Goal: Task Accomplishment & Management: Book appointment/travel/reservation

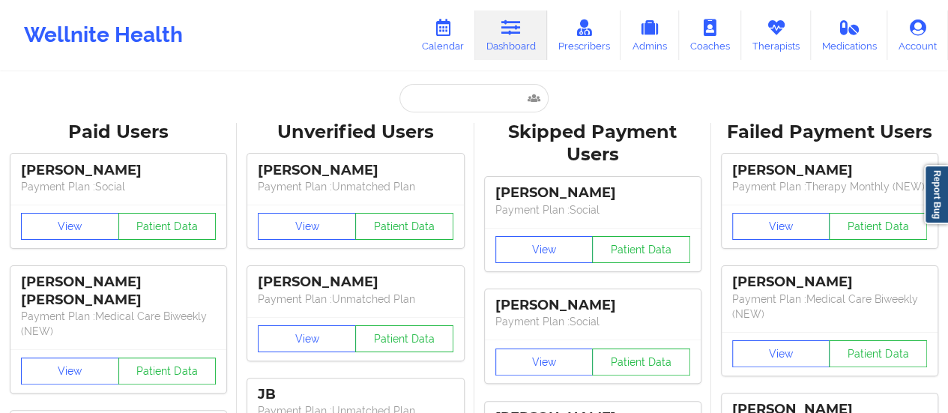
click at [463, 97] on input "text" at bounding box center [473, 98] width 148 height 28
type input "[EMAIL_ADDRESS][DOMAIN_NAME]"
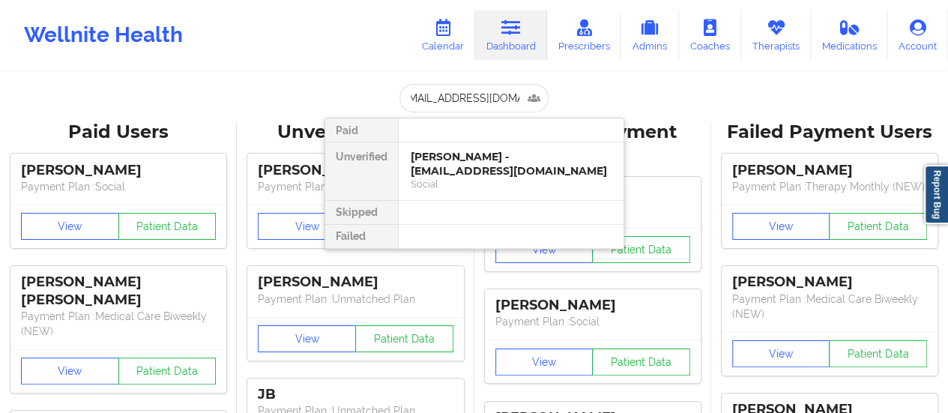
click at [432, 172] on div "[PERSON_NAME] - [EMAIL_ADDRESS][DOMAIN_NAME]" at bounding box center [510, 164] width 201 height 28
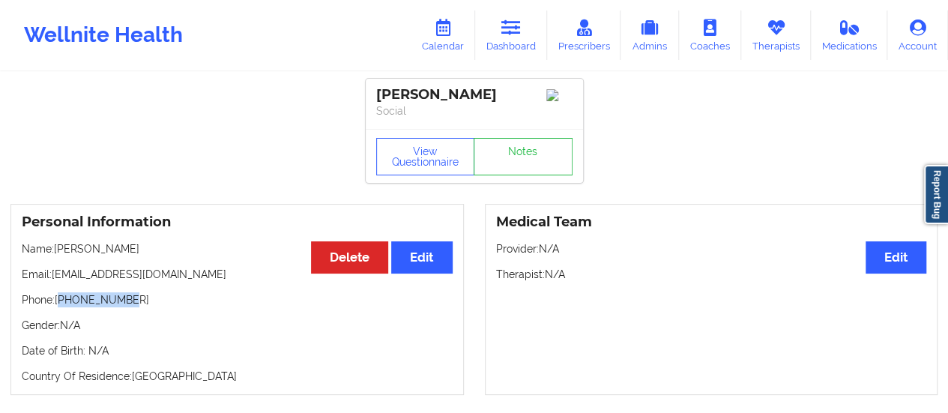
drag, startPoint x: 60, startPoint y: 304, endPoint x: 180, endPoint y: 306, distance: 119.9
click at [180, 306] on p "Phone: [PHONE_NUMBER]" at bounding box center [237, 299] width 431 height 15
copy p "14698816755"
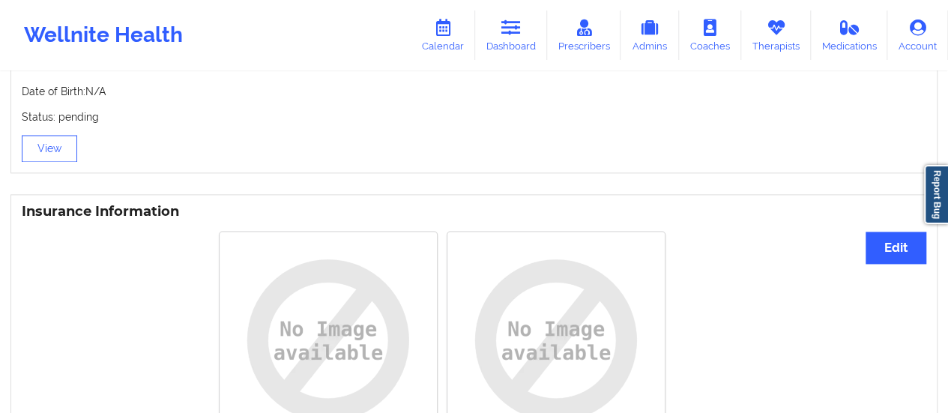
scroll to position [992, 0]
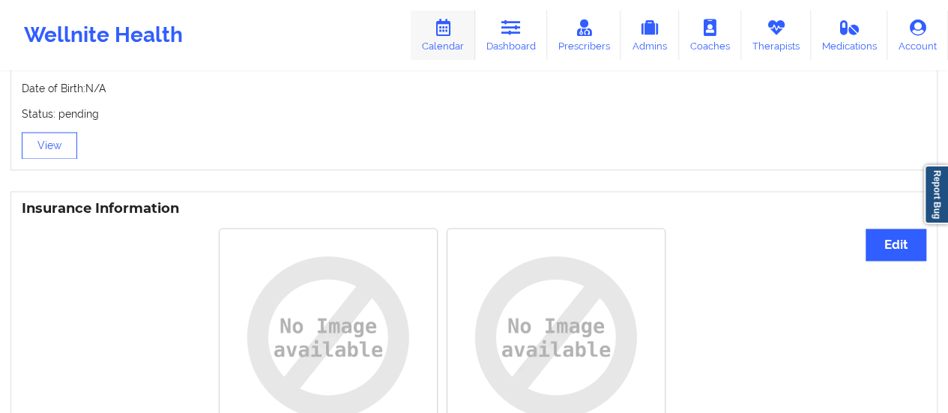
click at [429, 45] on link "Calendar" at bounding box center [442, 34] width 64 height 49
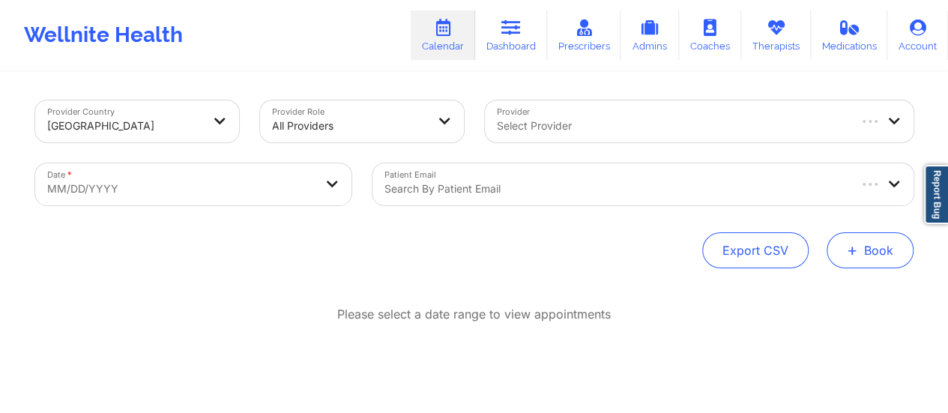
click at [890, 245] on button "+ Book" at bounding box center [869, 250] width 87 height 36
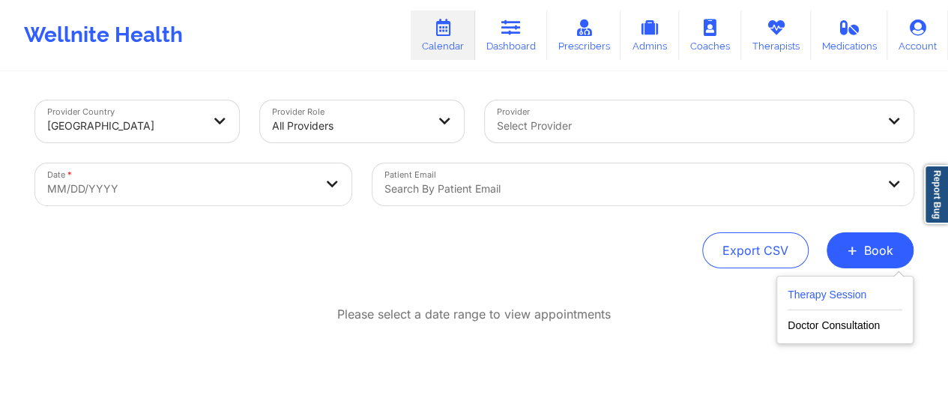
click at [833, 291] on button "Therapy Session" at bounding box center [844, 297] width 115 height 25
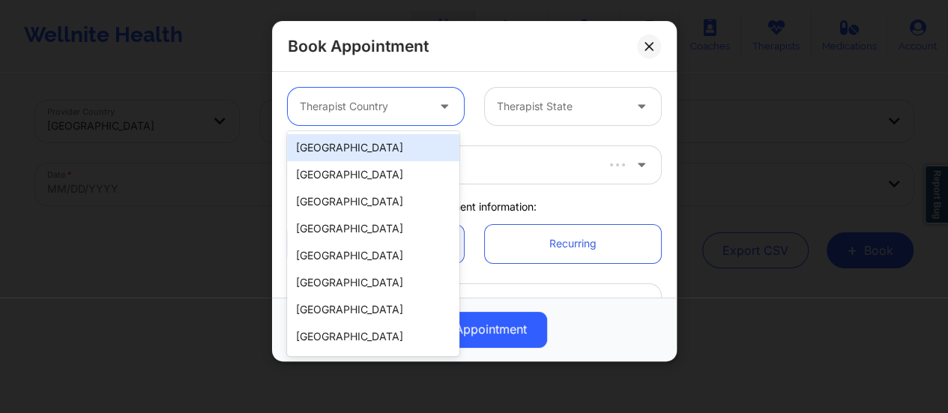
drag, startPoint x: 407, startPoint y: 104, endPoint x: 397, endPoint y: 138, distance: 35.1
click at [397, 138] on body "Wellnite Health Calendar Dashboard Prescribers Admins Coaches Therapists Medica…" at bounding box center [474, 206] width 948 height 413
click at [397, 138] on div "[GEOGRAPHIC_DATA]" at bounding box center [373, 147] width 172 height 27
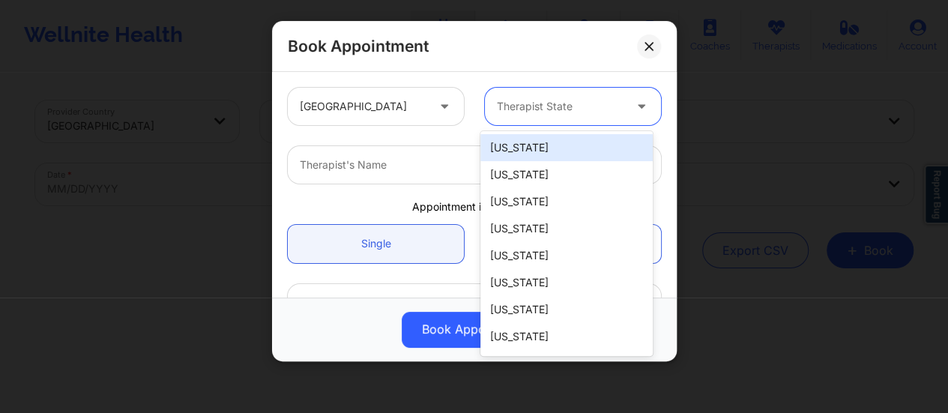
click at [515, 103] on div at bounding box center [560, 106] width 127 height 18
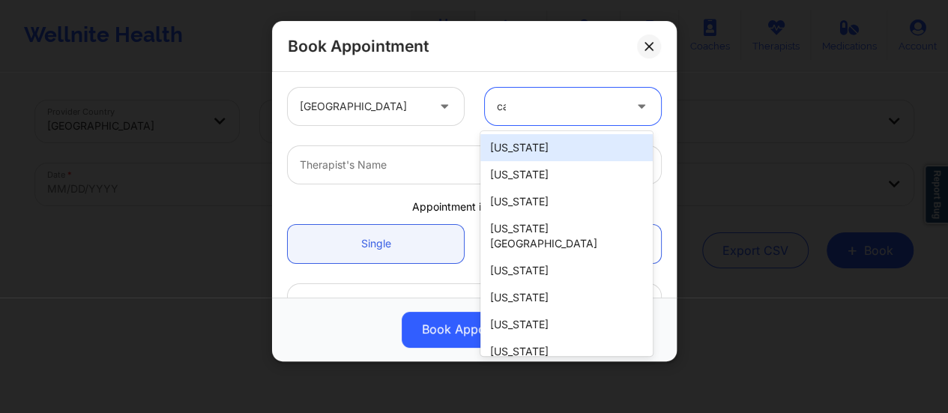
type input "cal"
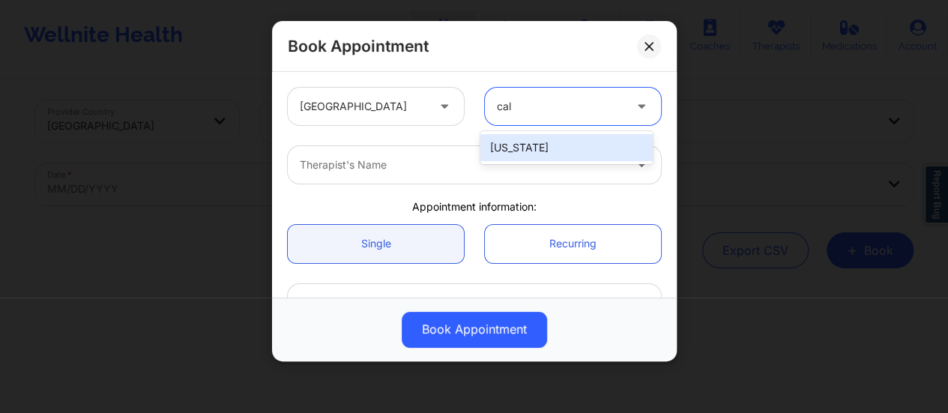
click at [532, 142] on div "[US_STATE]" at bounding box center [566, 147] width 172 height 27
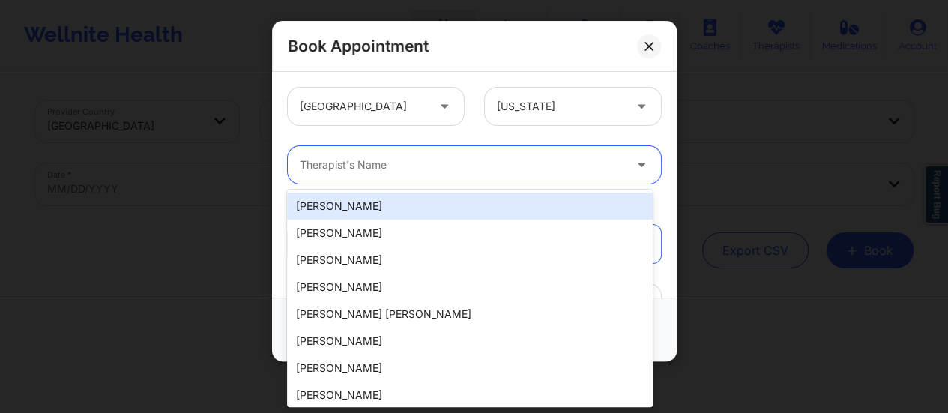
click at [497, 164] on div at bounding box center [462, 165] width 324 height 18
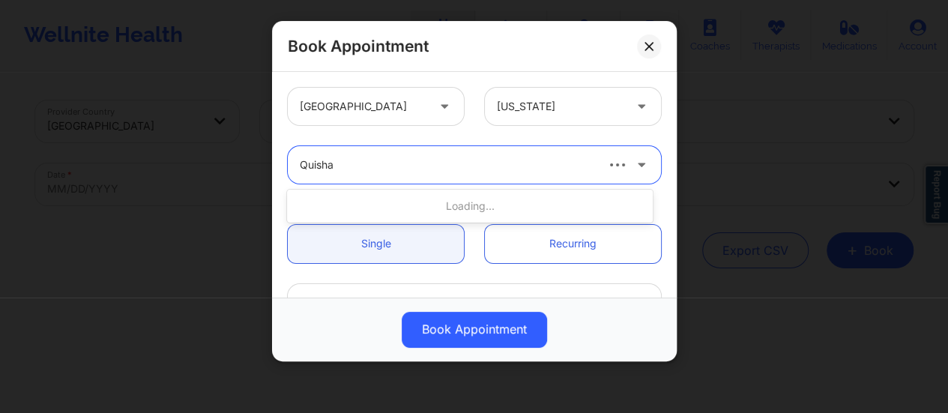
type input "Quisha"
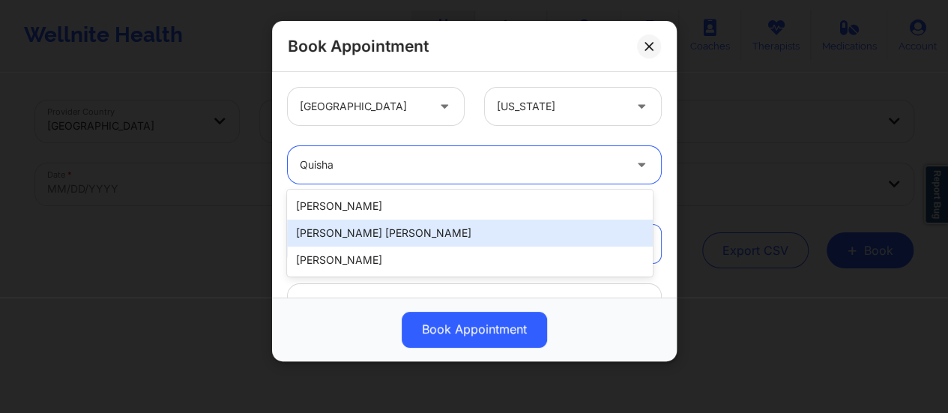
click at [432, 225] on div "[PERSON_NAME] [PERSON_NAME]" at bounding box center [470, 232] width 366 height 27
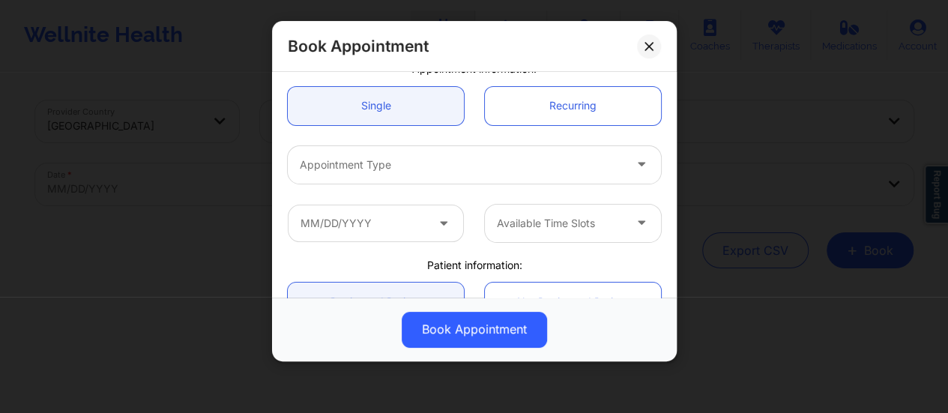
scroll to position [145, 0]
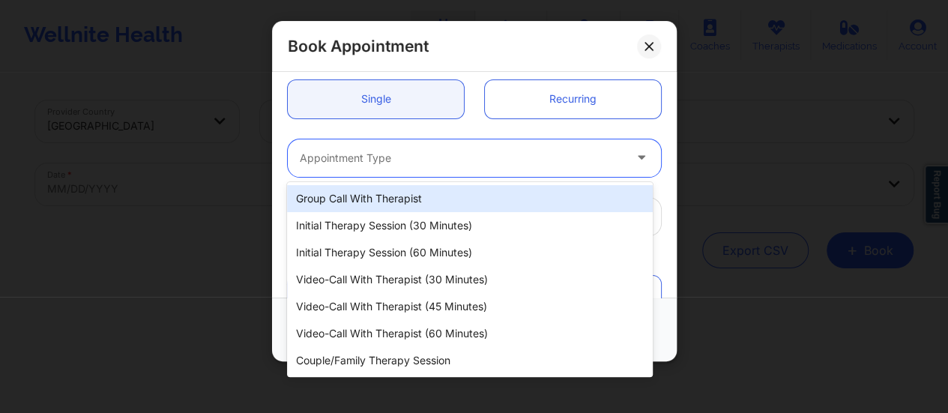
click at [449, 157] on div at bounding box center [462, 158] width 324 height 18
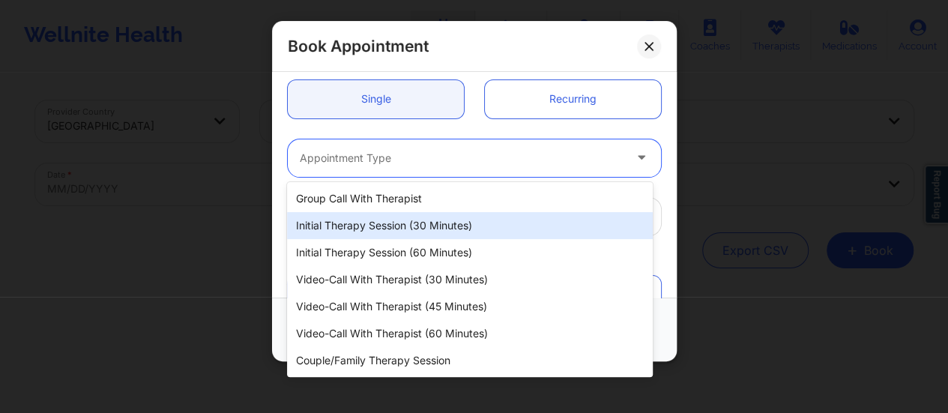
click at [416, 226] on div "Initial Therapy Session (30 minutes)" at bounding box center [470, 225] width 366 height 27
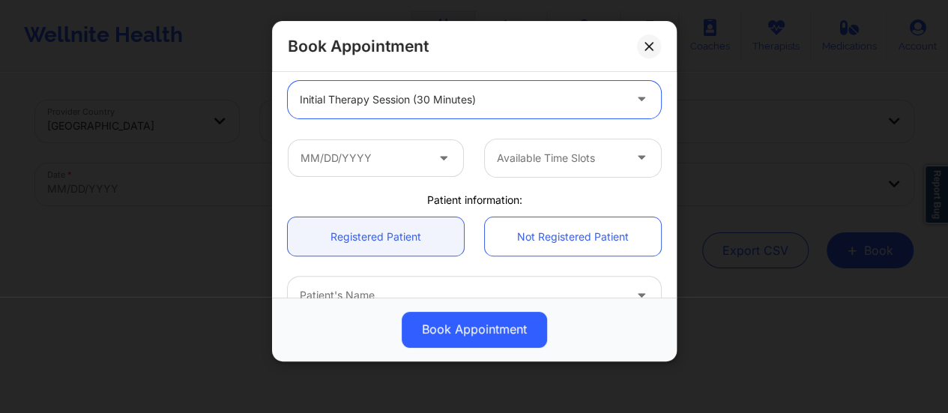
scroll to position [206, 0]
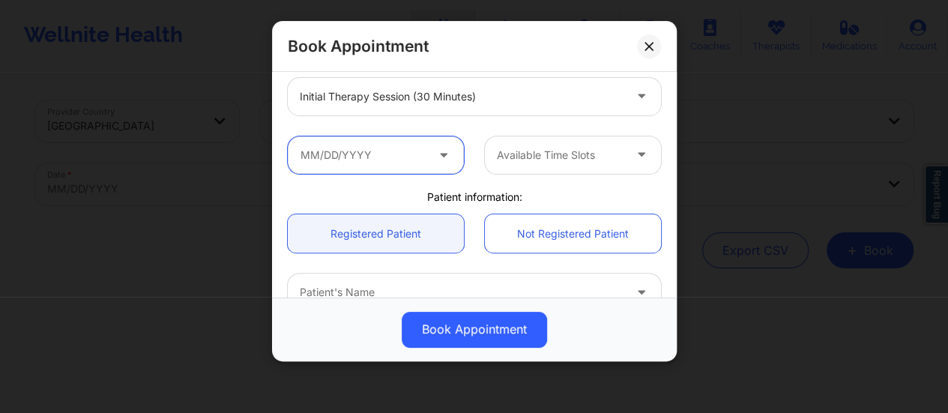
click at [405, 171] on input "text" at bounding box center [376, 154] width 176 height 37
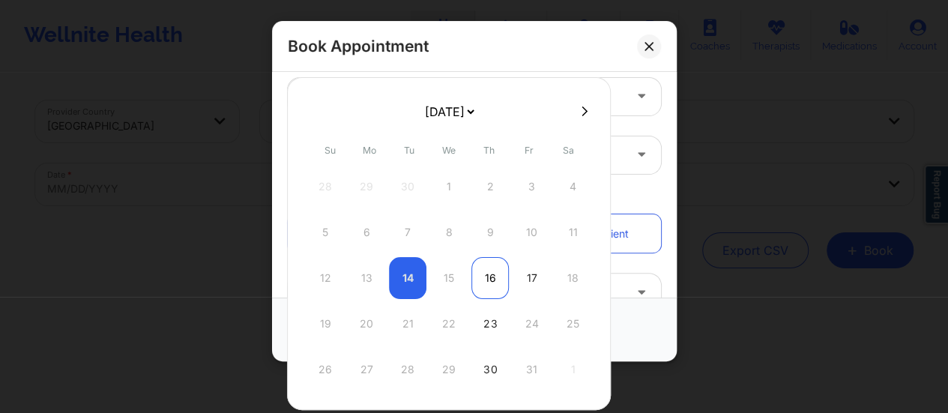
click at [481, 275] on div "16" at bounding box center [489, 278] width 37 height 42
type input "[DATE]"
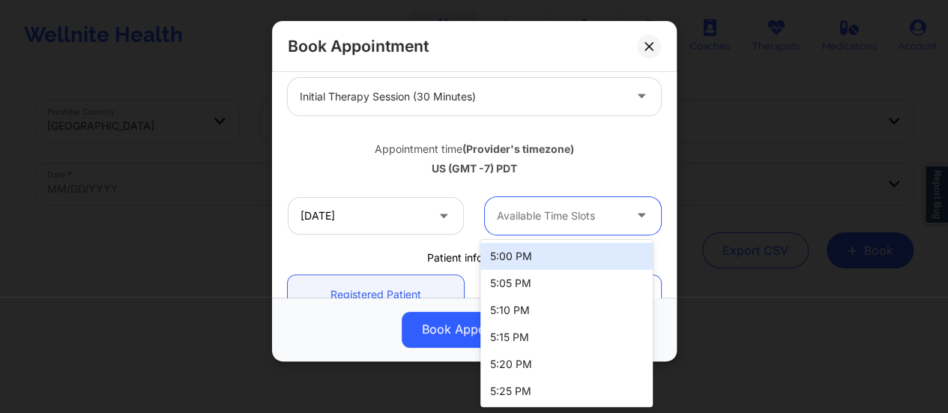
click at [560, 231] on div "Available Time Slots" at bounding box center [555, 215] width 140 height 37
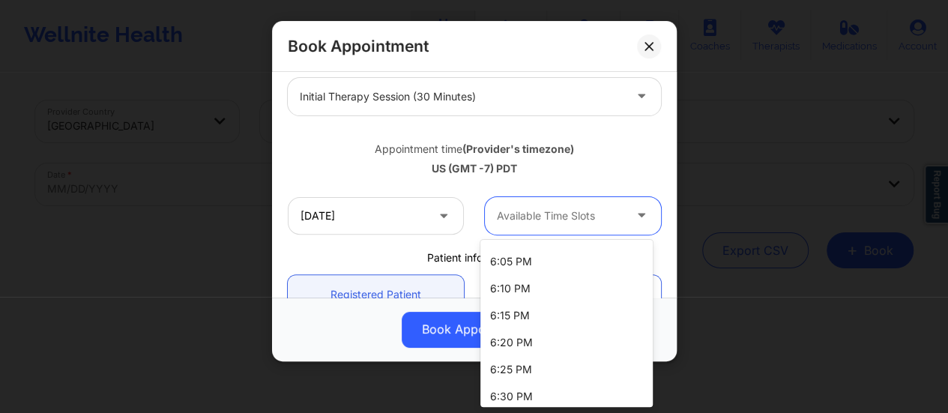
scroll to position [346, 0]
